Goal: Task Accomplishment & Management: Manage account settings

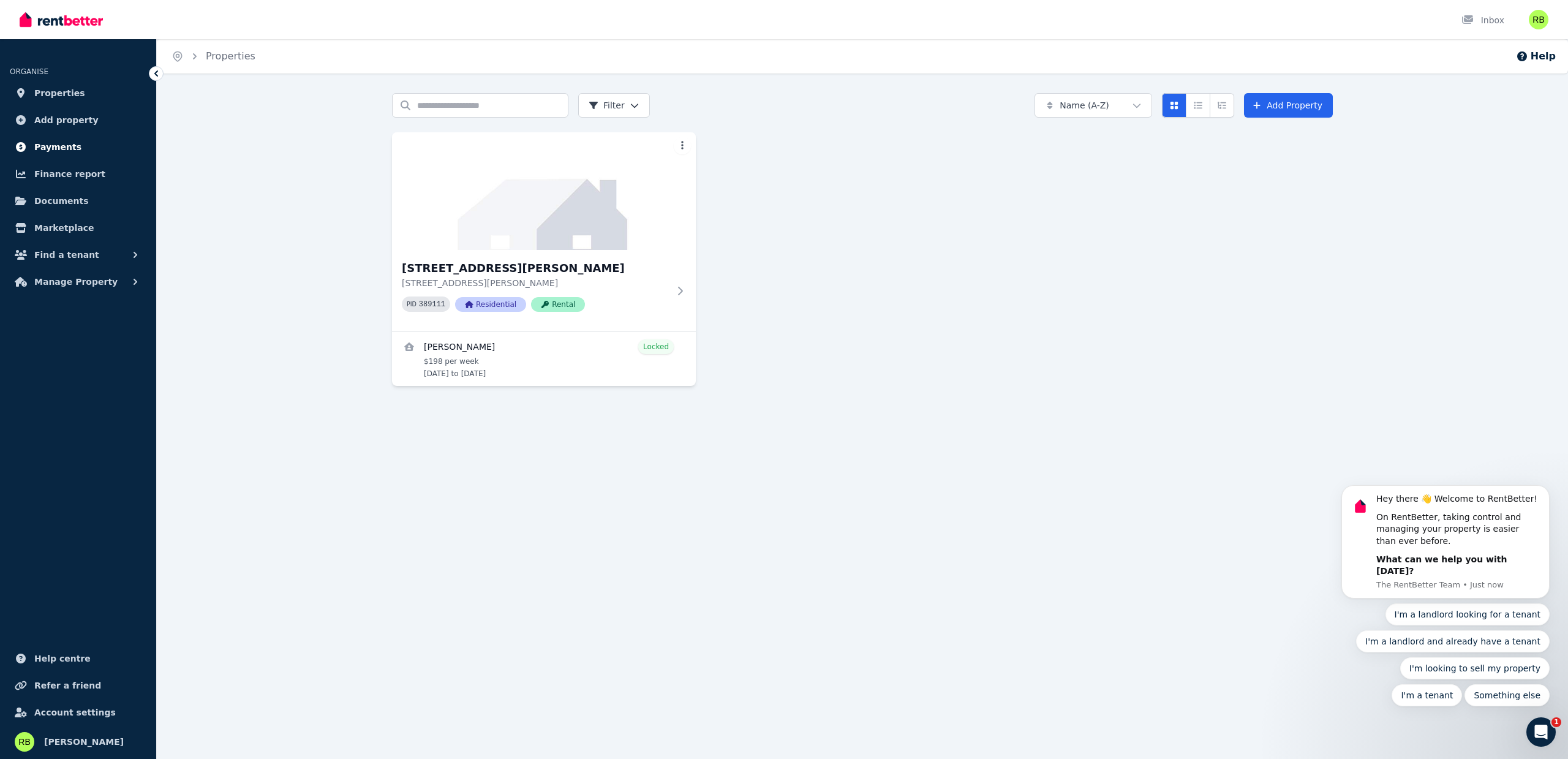
click at [68, 148] on span "Payments" at bounding box center [58, 147] width 47 height 15
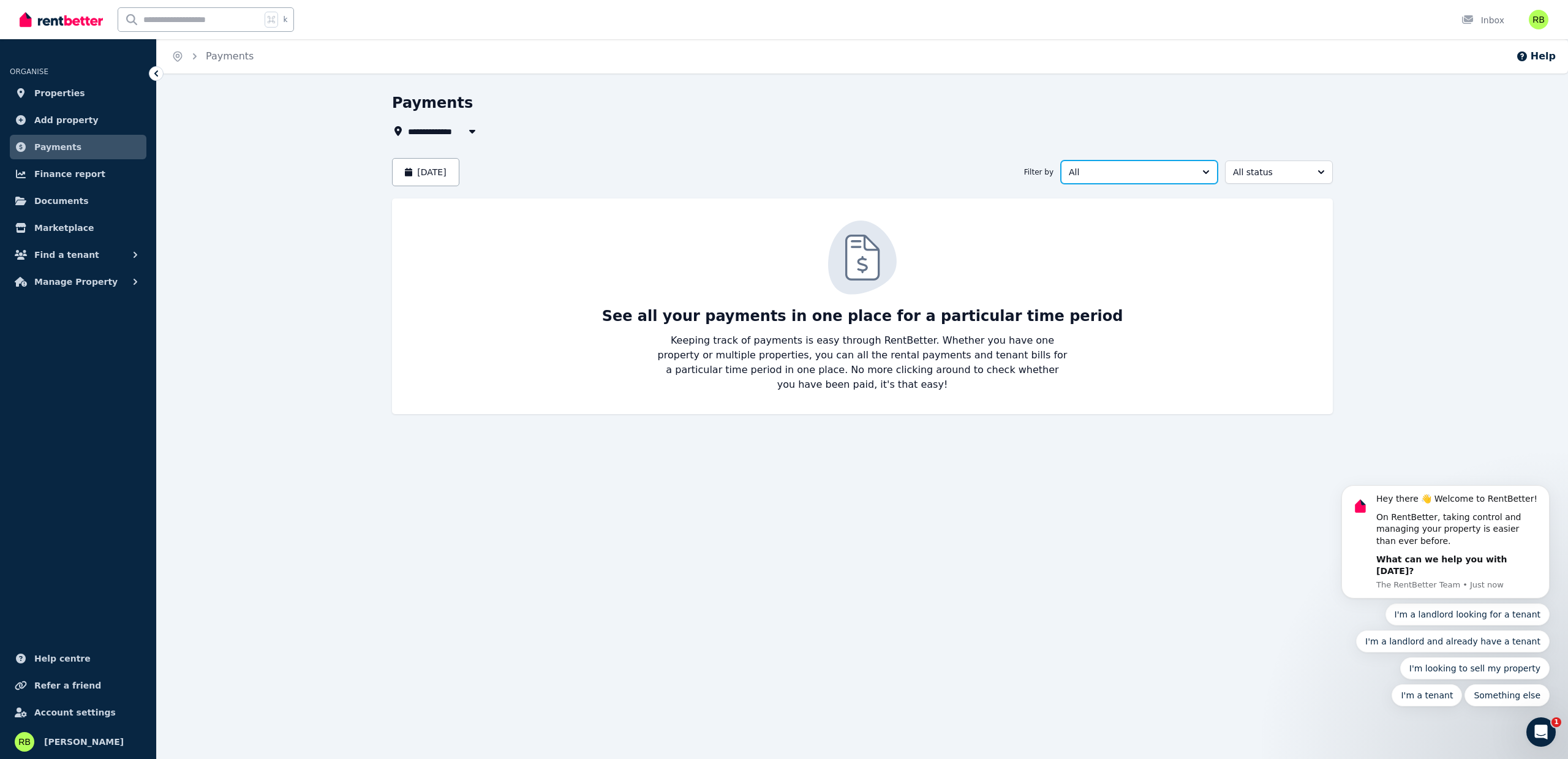
click at [1209, 175] on button "All" at bounding box center [1139, 172] width 157 height 23
click at [1117, 223] on span "Rental income" at bounding box center [1132, 222] width 127 height 12
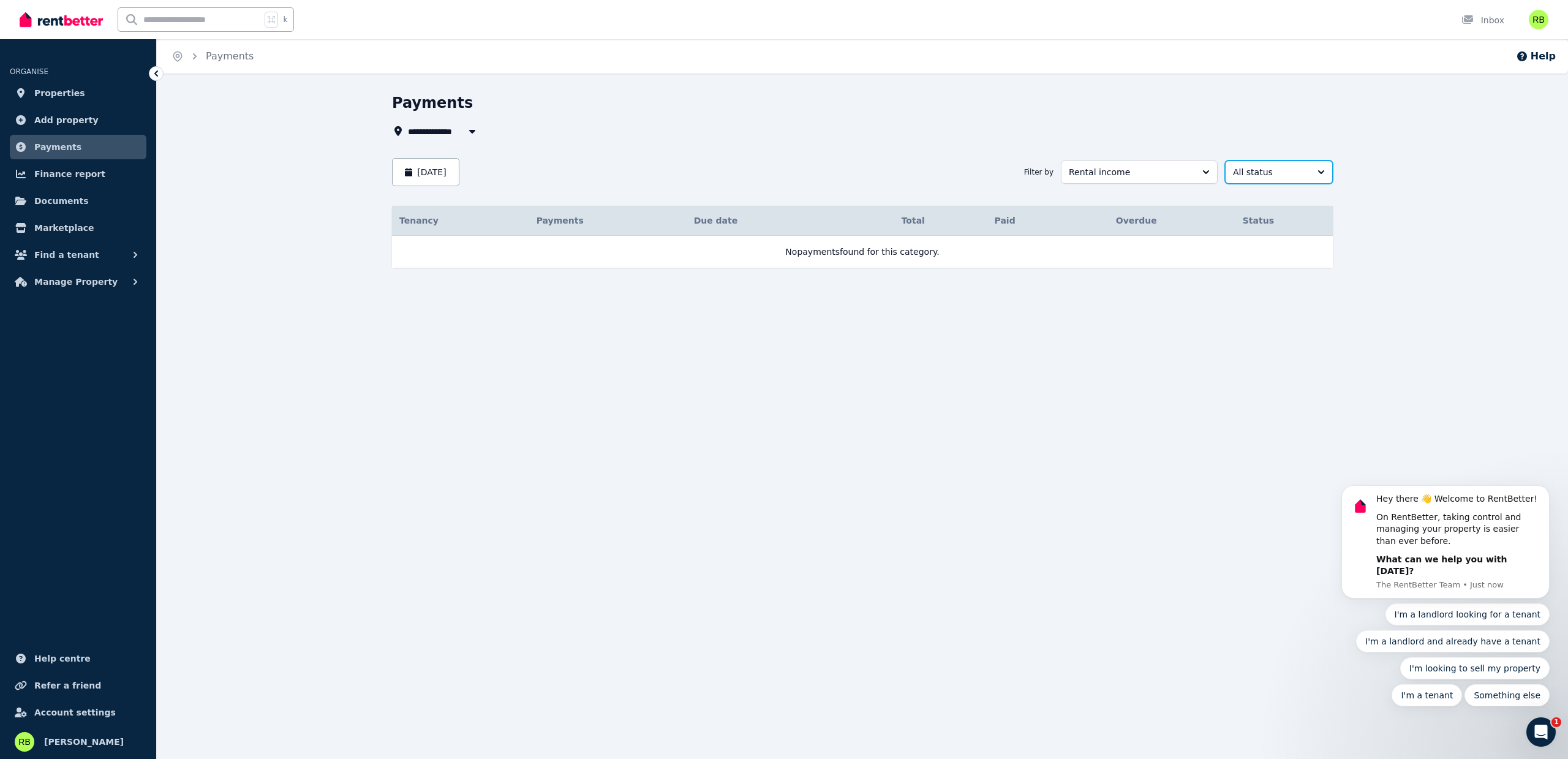
click at [1322, 172] on button "All status" at bounding box center [1278, 172] width 108 height 23
click at [401, 170] on button "August 2025" at bounding box center [426, 172] width 68 height 28
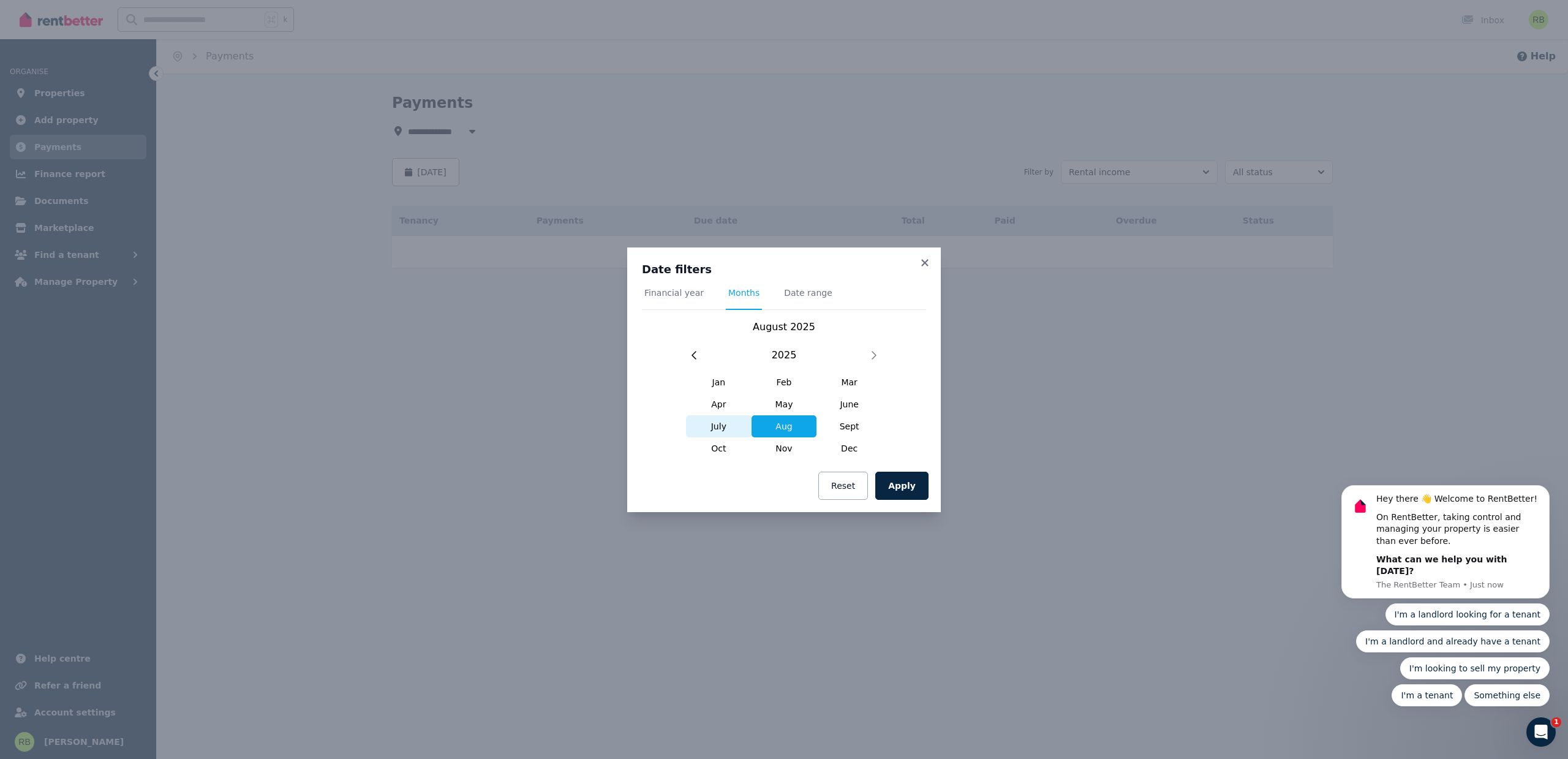
click at [715, 424] on span "July" at bounding box center [719, 426] width 66 height 22
click at [902, 486] on button "Apply" at bounding box center [902, 486] width 53 height 28
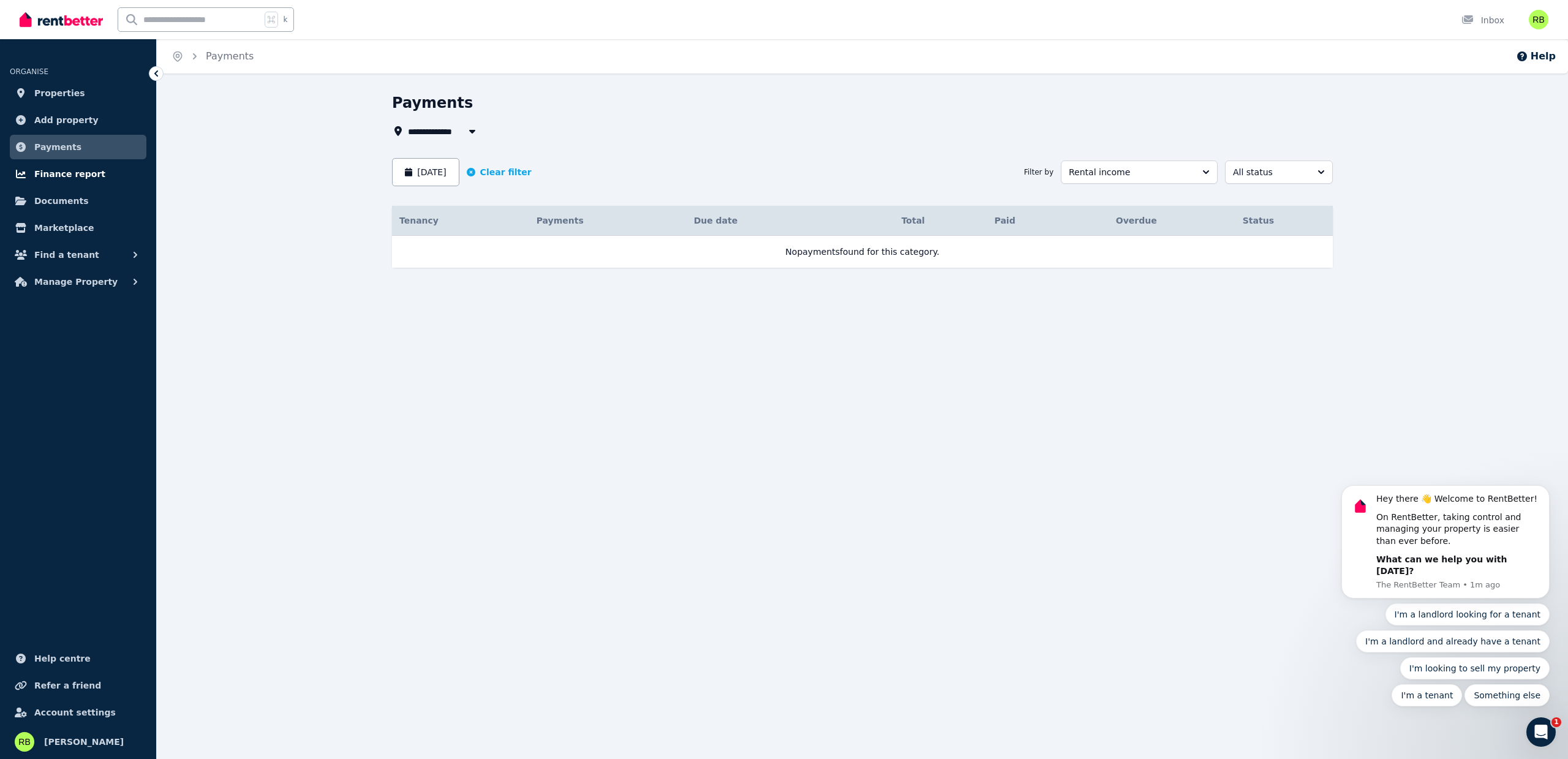
click at [60, 176] on span "Finance report" at bounding box center [70, 174] width 71 height 15
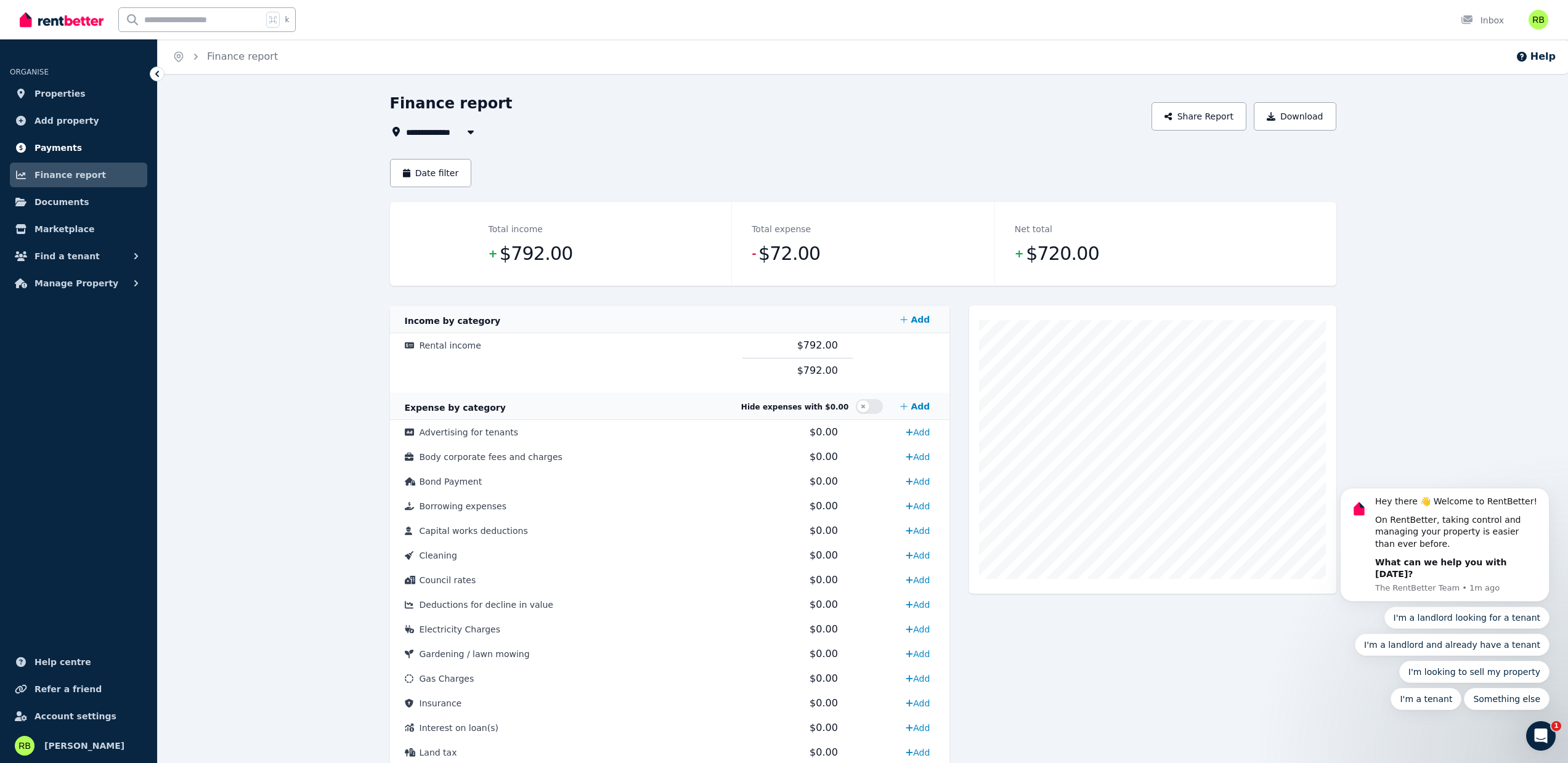
click at [47, 146] on span "Payments" at bounding box center [58, 148] width 47 height 15
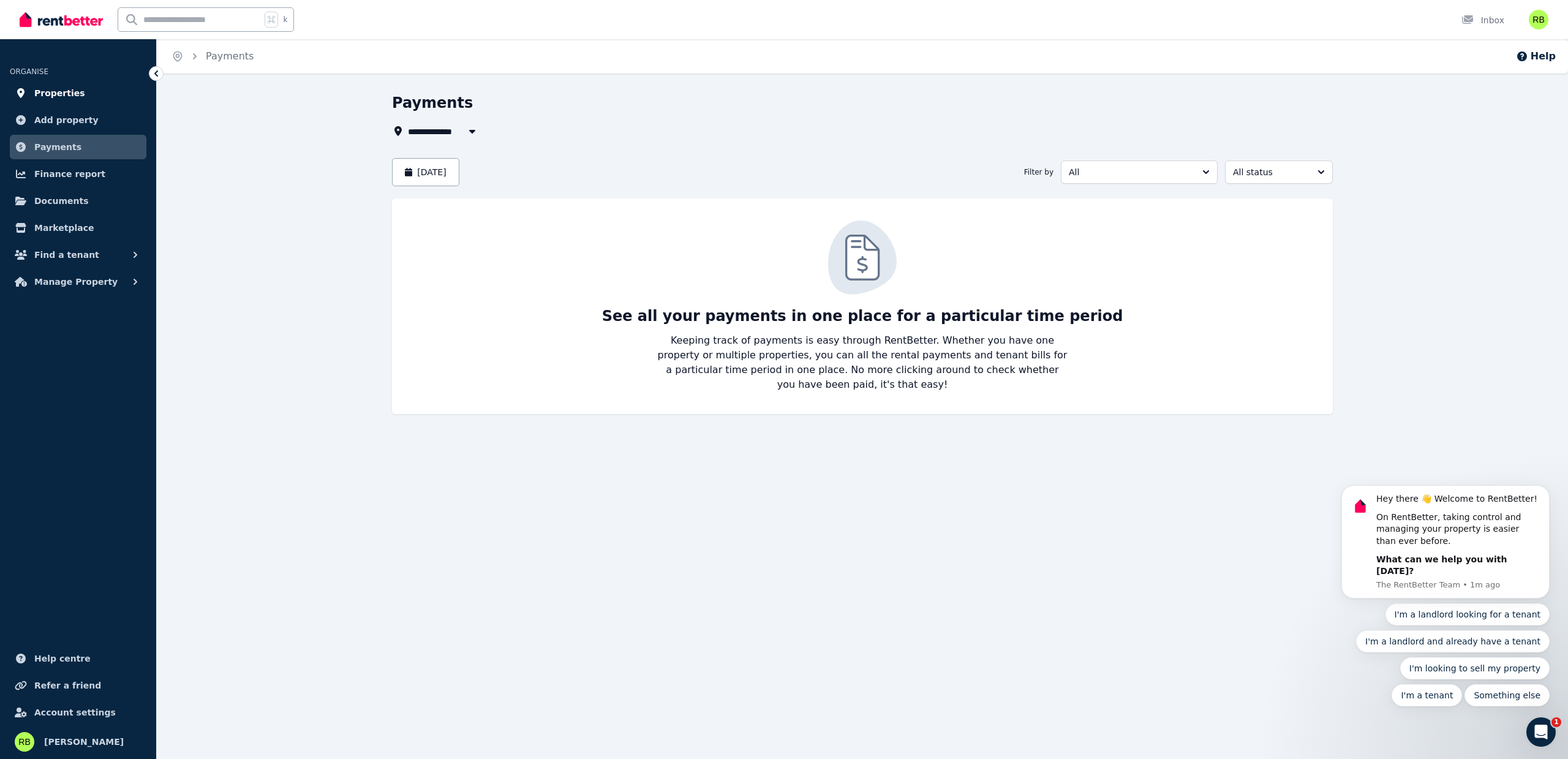
click at [67, 92] on span "Properties" at bounding box center [60, 93] width 51 height 15
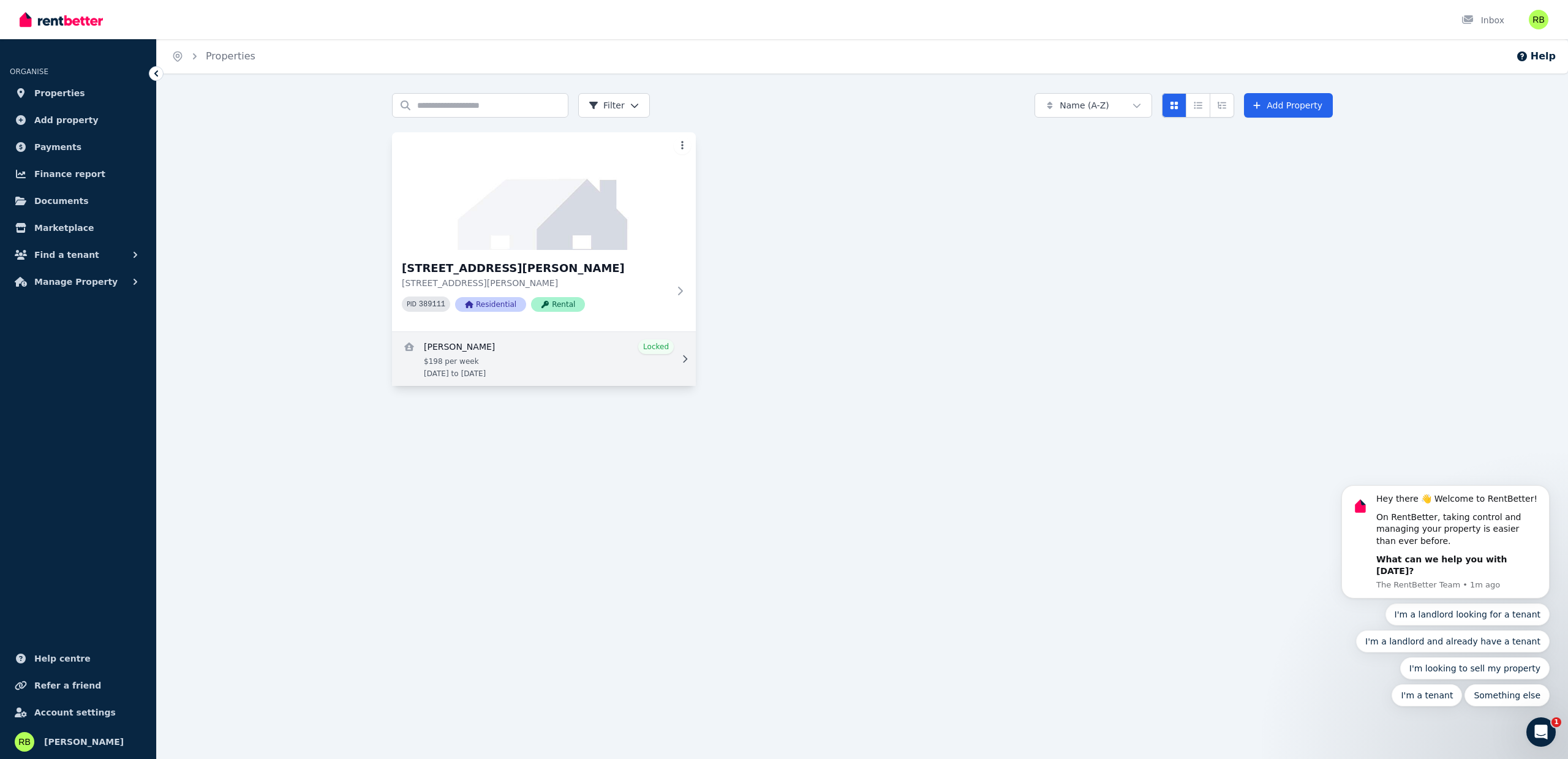
click at [685, 358] on icon at bounding box center [685, 359] width 4 height 7
click at [685, 355] on icon at bounding box center [684, 359] width 12 height 9
click at [685, 358] on icon at bounding box center [685, 359] width 4 height 7
click at [500, 360] on link "View details for Bronwyn Alexander" at bounding box center [544, 359] width 304 height 54
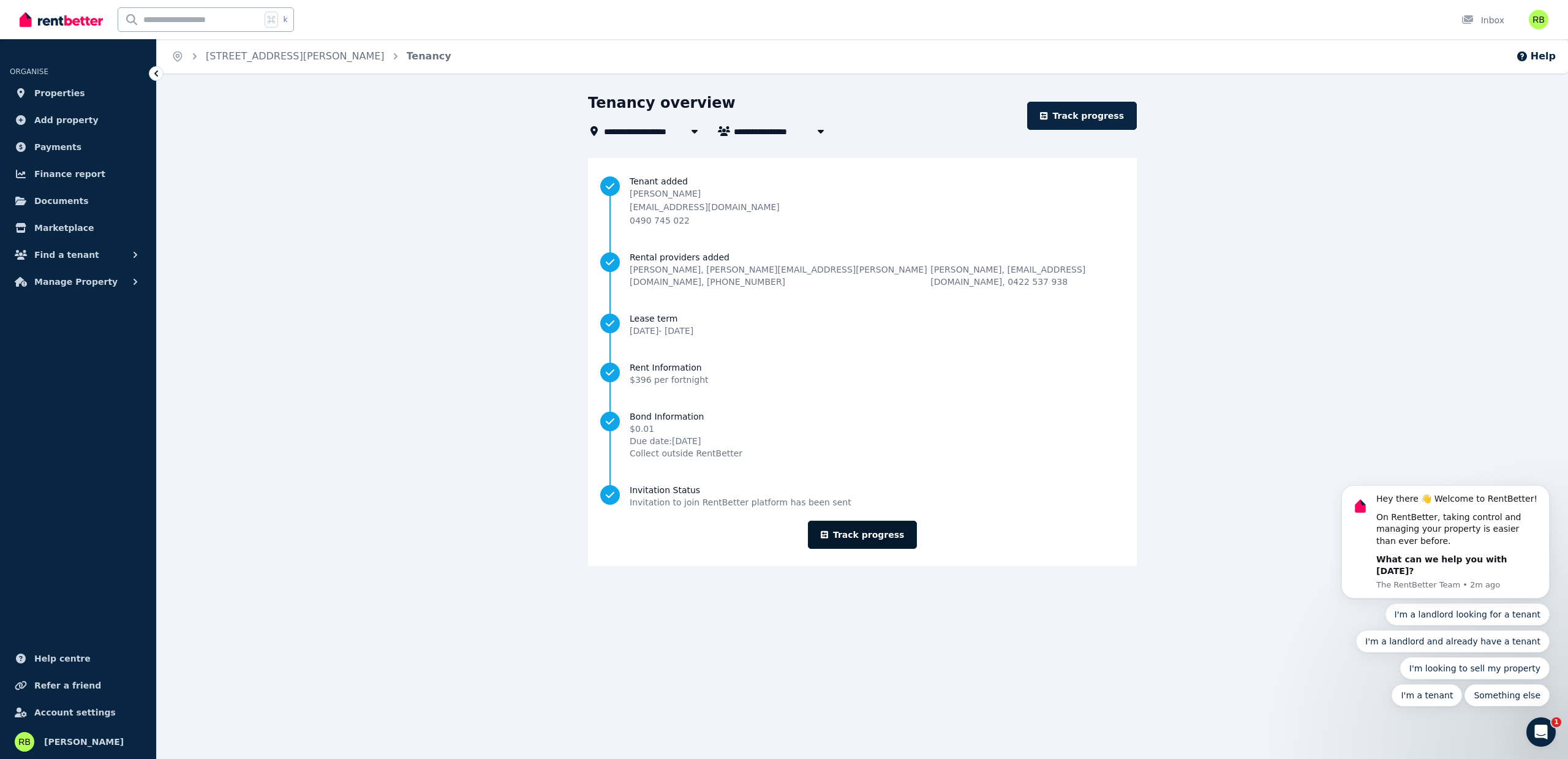
click at [867, 521] on link "Track progress" at bounding box center [863, 535] width 110 height 28
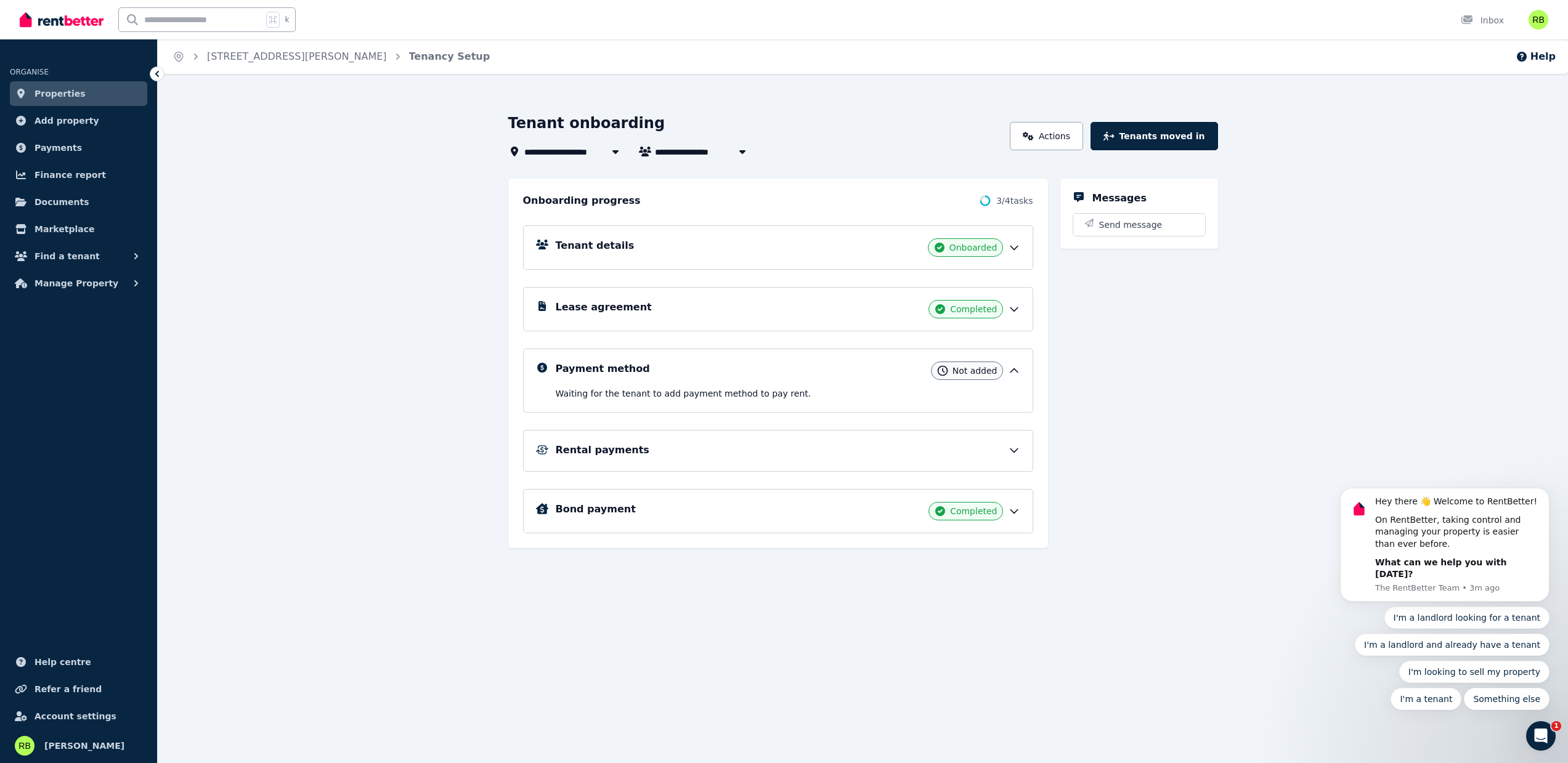
click at [1017, 452] on icon at bounding box center [1014, 450] width 12 height 12
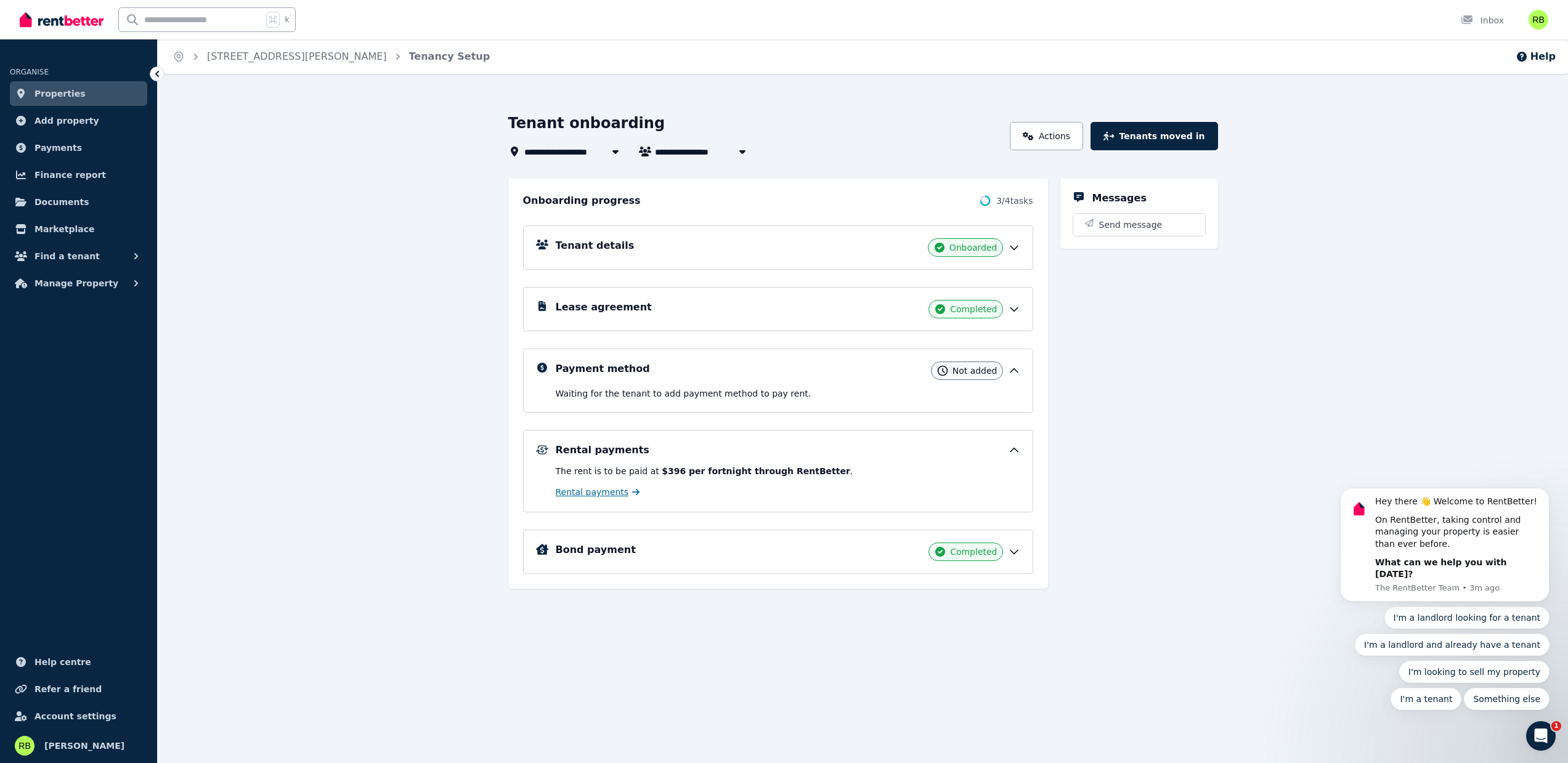
click at [581, 492] on span "Rental payments" at bounding box center [592, 492] width 74 height 12
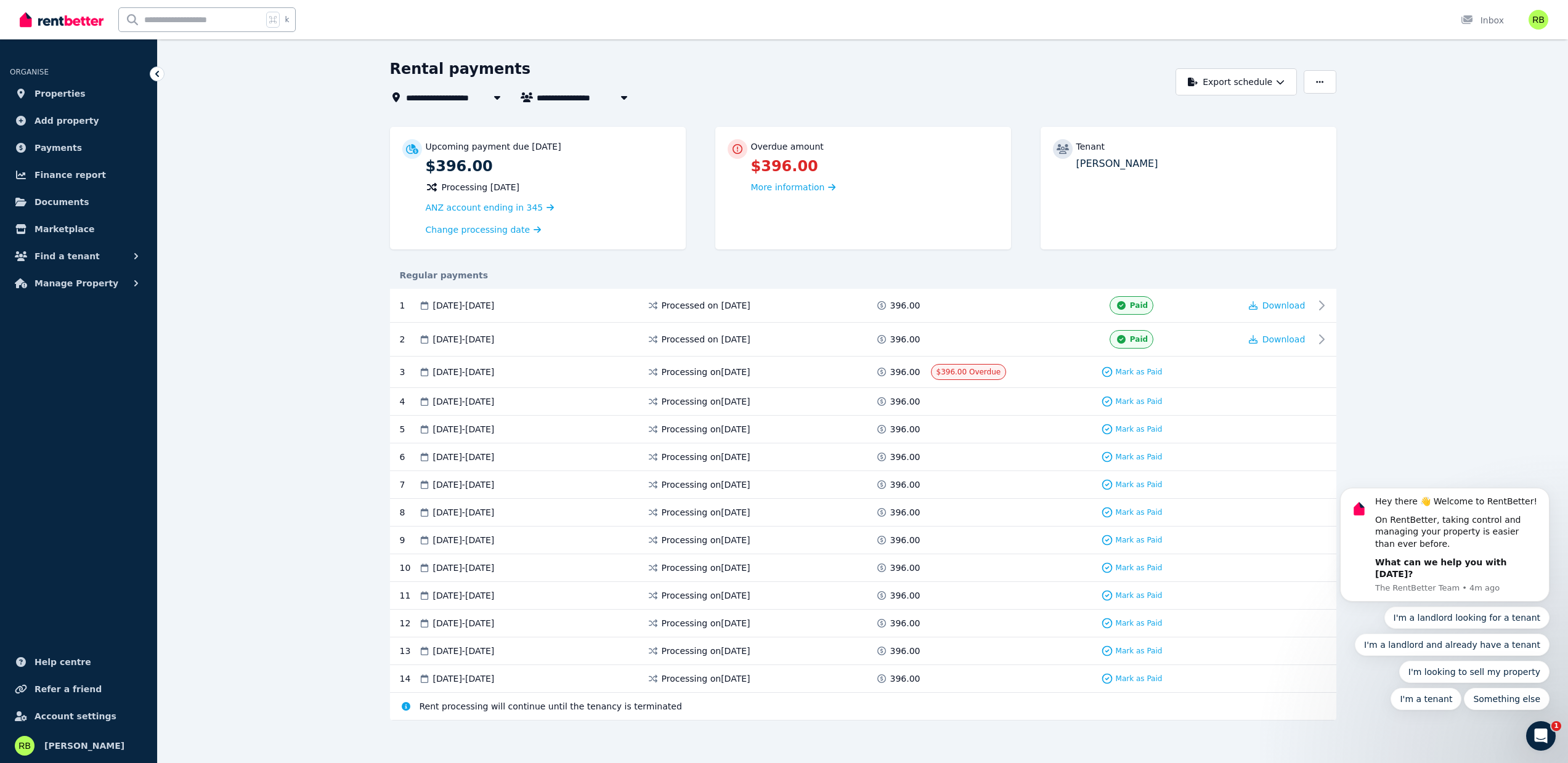
scroll to position [35, 0]
click at [89, 741] on span "Robert Barnett" at bounding box center [84, 745] width 80 height 15
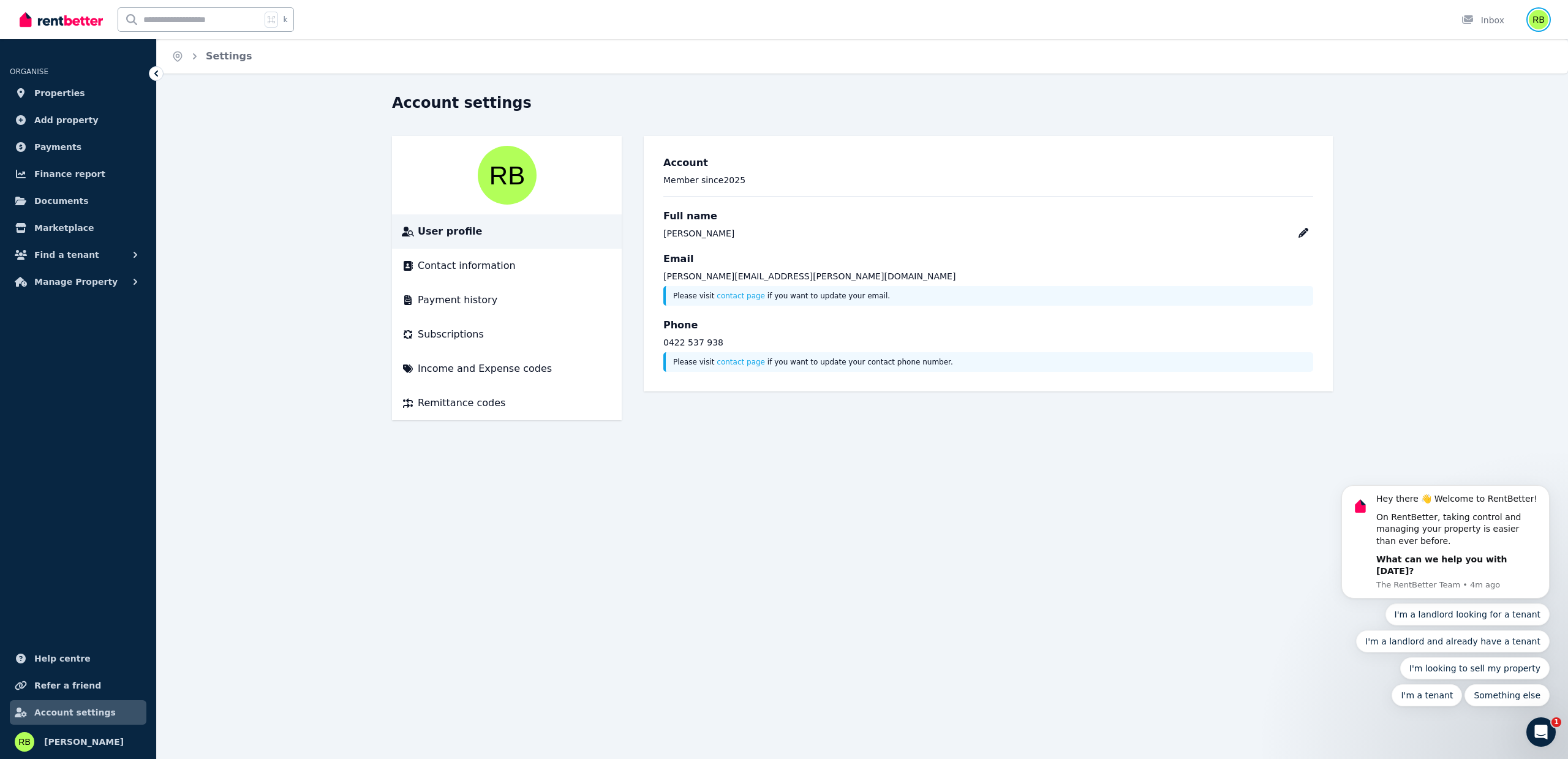
click at [1537, 17] on img "button" at bounding box center [1538, 19] width 19 height 19
click at [1481, 89] on link "Billing" at bounding box center [1463, 90] width 66 height 22
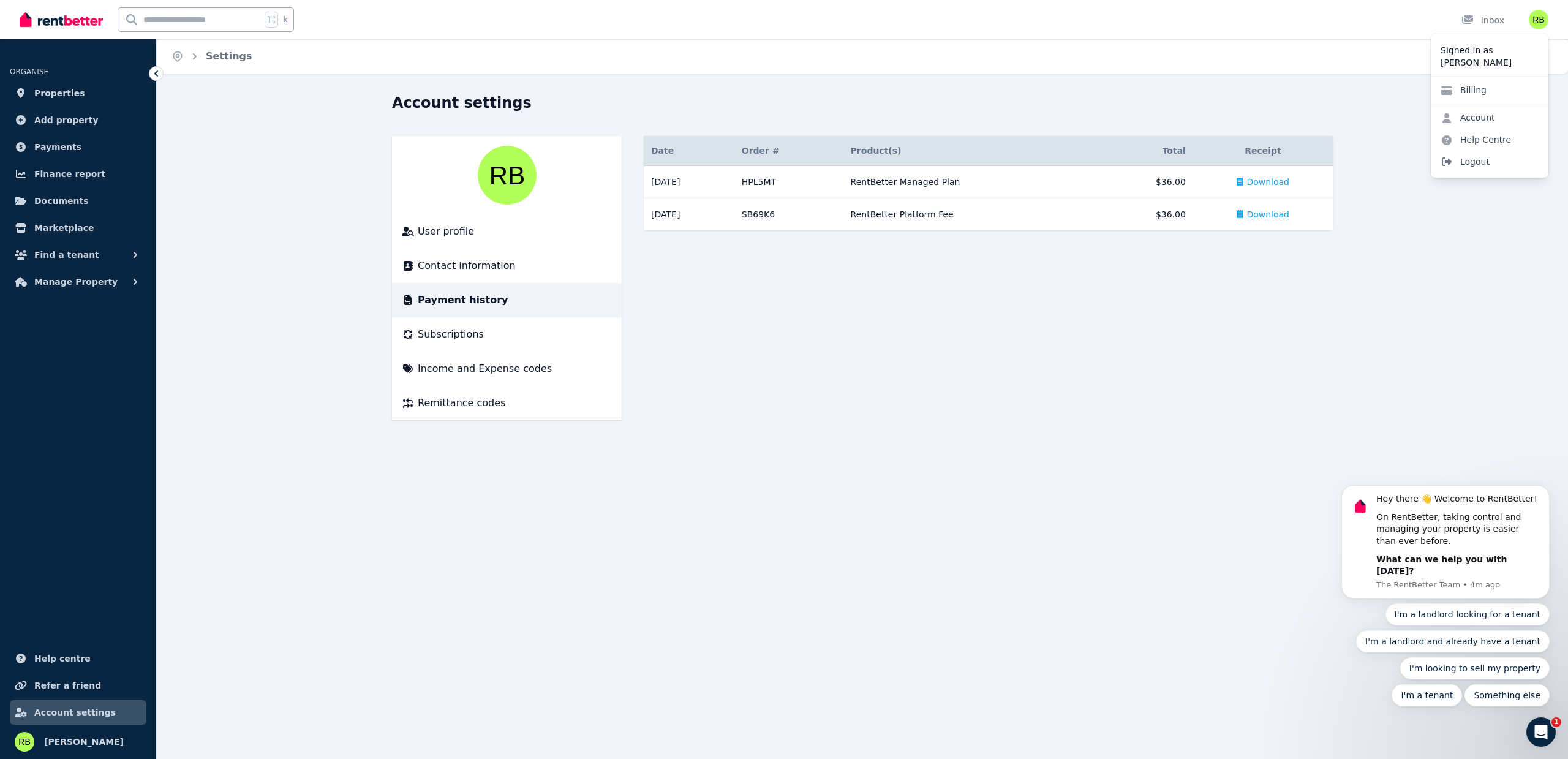
click at [1476, 163] on span "Logout" at bounding box center [1489, 162] width 117 height 22
